Goal: Check status: Check status

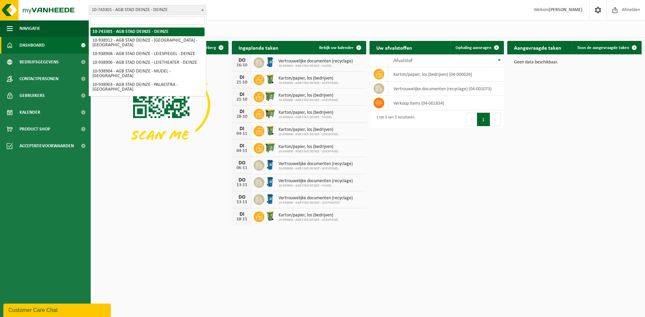
click at [156, 13] on span "10-743301 - AGB STAD DEINZE - DEINZE" at bounding box center [147, 9] width 117 height 9
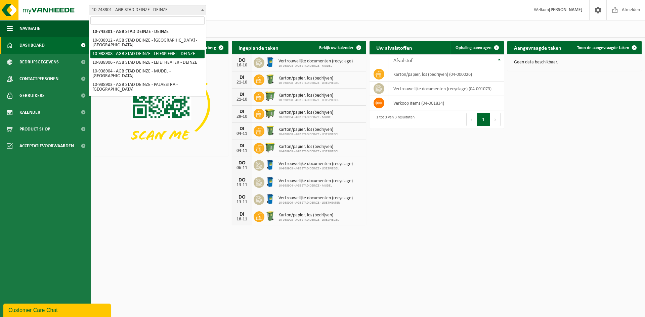
select select "138162"
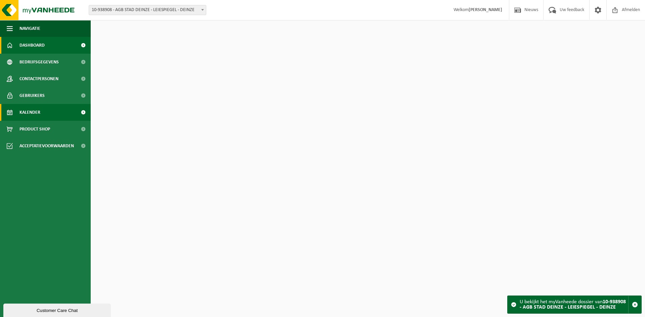
click at [35, 108] on span "Kalender" at bounding box center [29, 112] width 21 height 17
